Goal: Task Accomplishment & Management: Complete application form

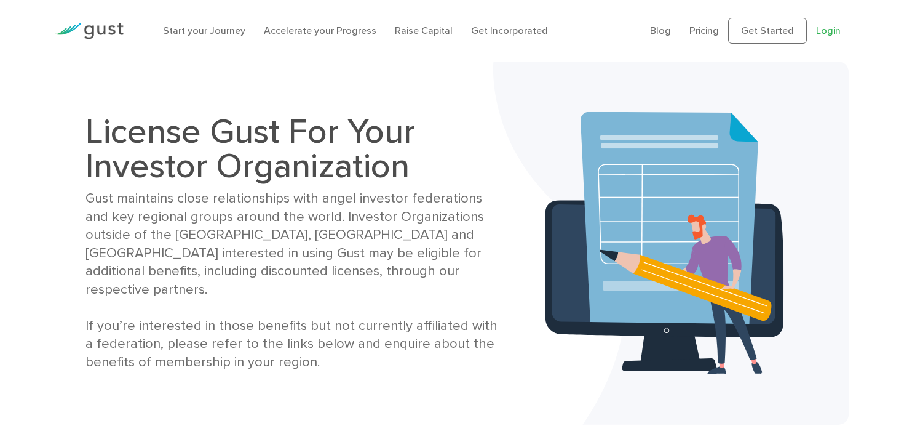
click at [829, 33] on link "Login" at bounding box center [829, 31] width 25 height 12
click at [764, 27] on link "Get Started" at bounding box center [768, 31] width 79 height 26
